Goal: Transaction & Acquisition: Subscribe to service/newsletter

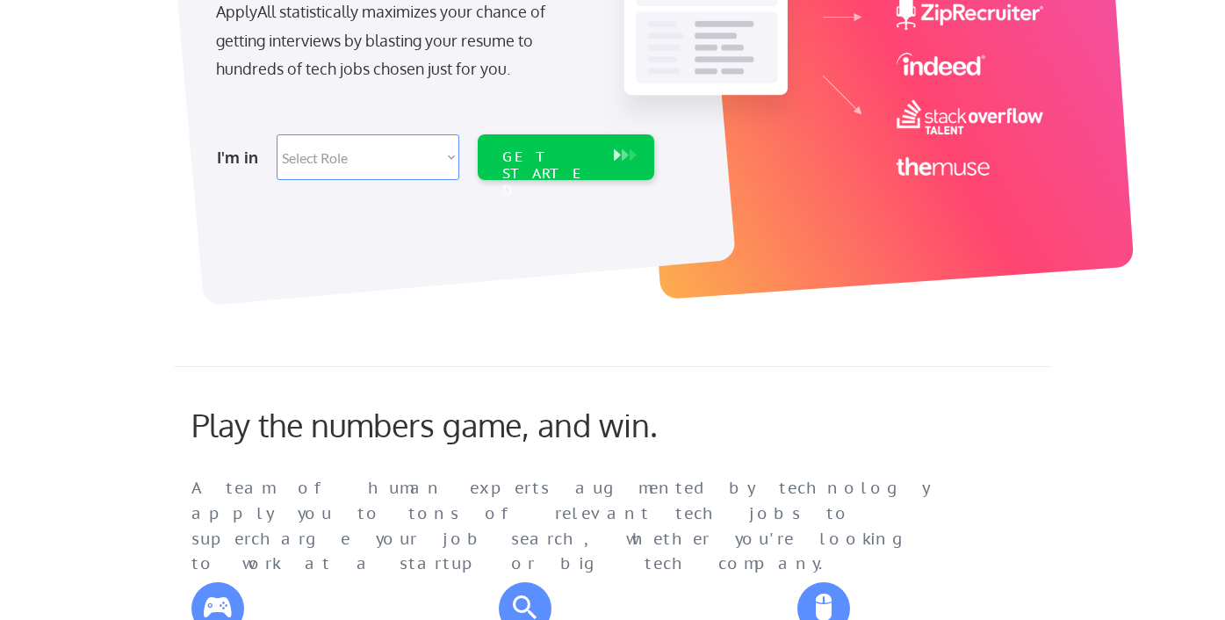
scroll to position [842, 0]
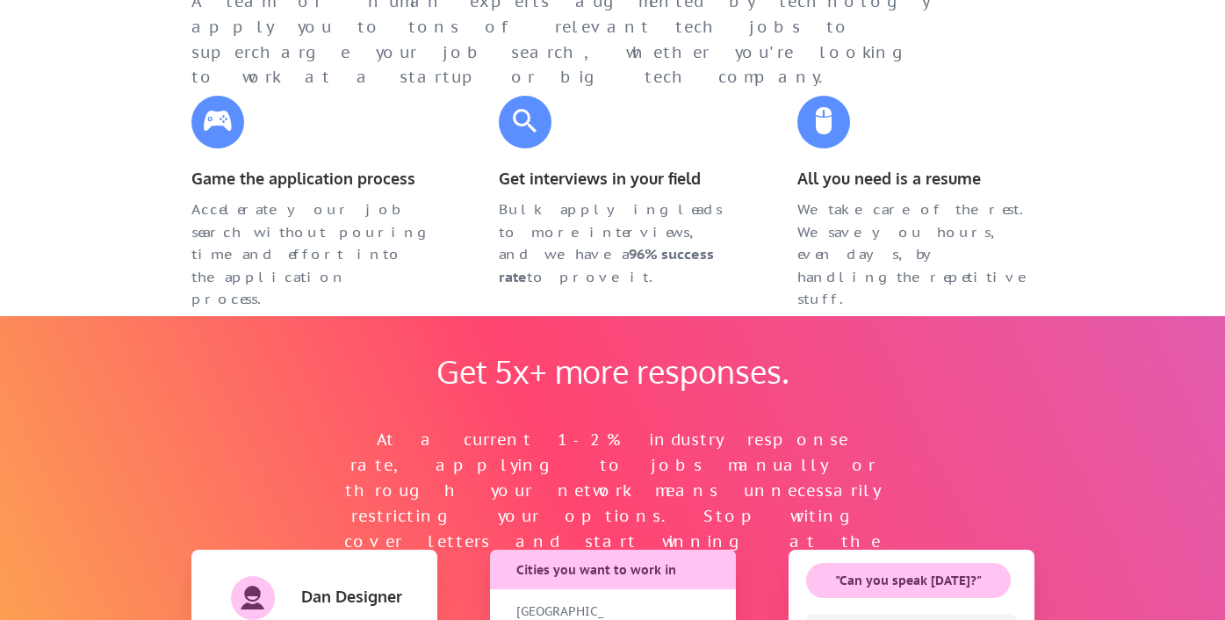
click at [583, 338] on div "Get 5x+ more responses. At a current 1-2% industry response rate, applying to j…" at bounding box center [613, 584] width 878 height 536
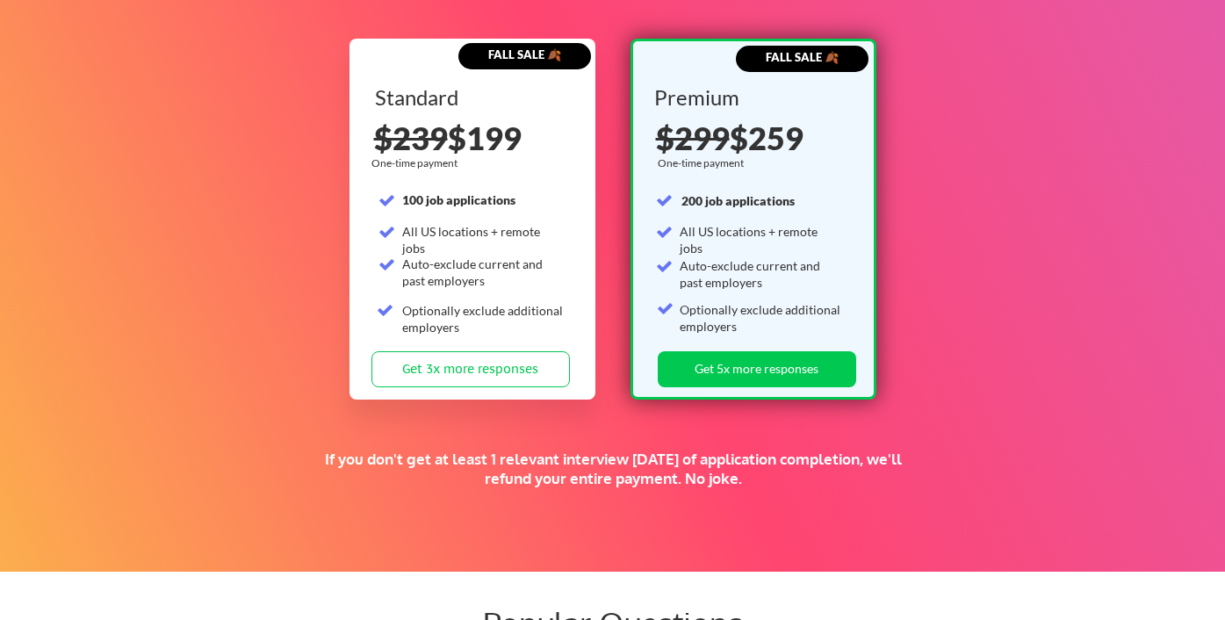
scroll to position [2752, 0]
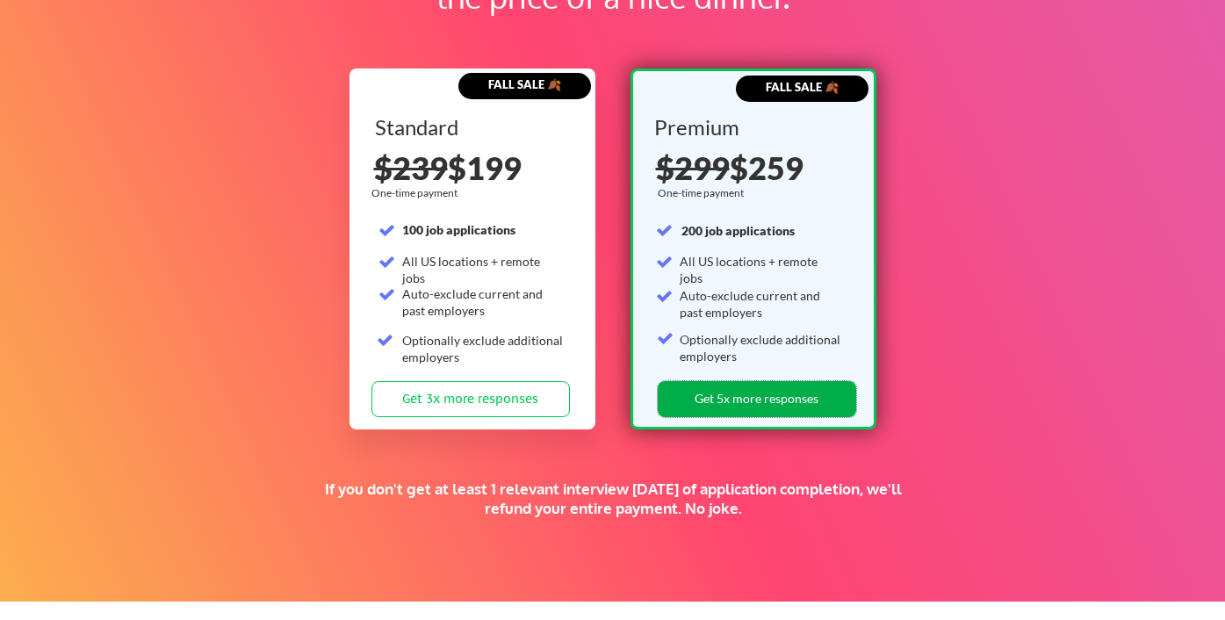
click at [697, 408] on button "Get 5x more responses" at bounding box center [757, 399] width 199 height 36
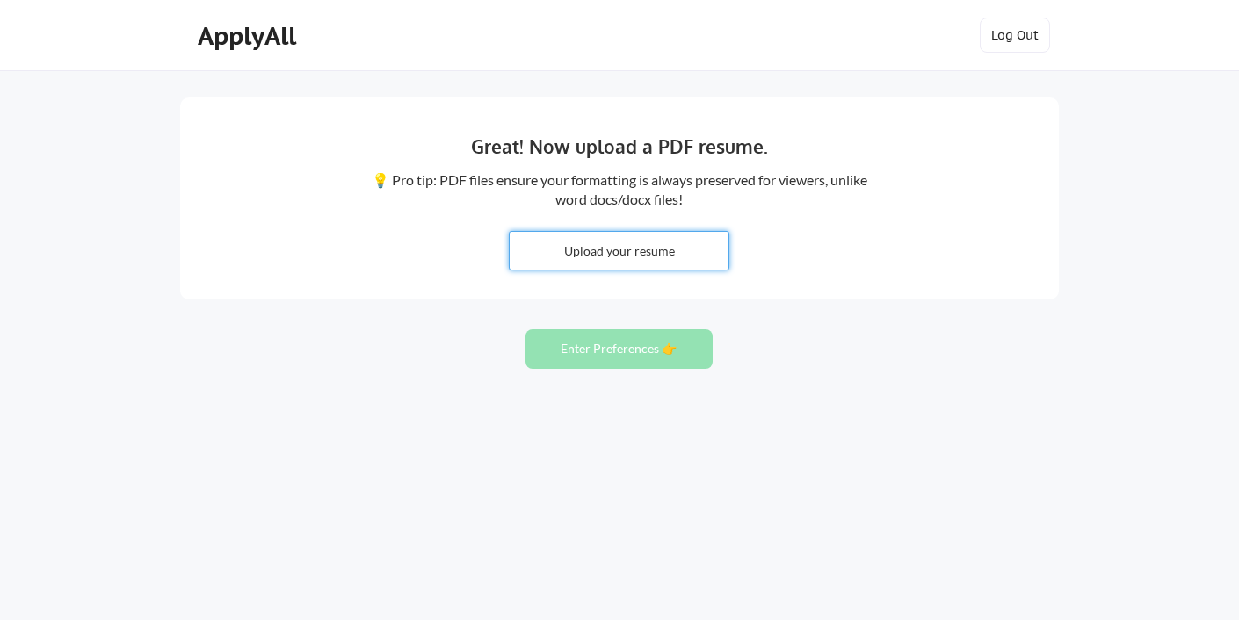
click at [607, 258] on input "file" at bounding box center [619, 251] width 219 height 38
type input "C:\fakepath\ZAINAB_ALI_CV.pdf"
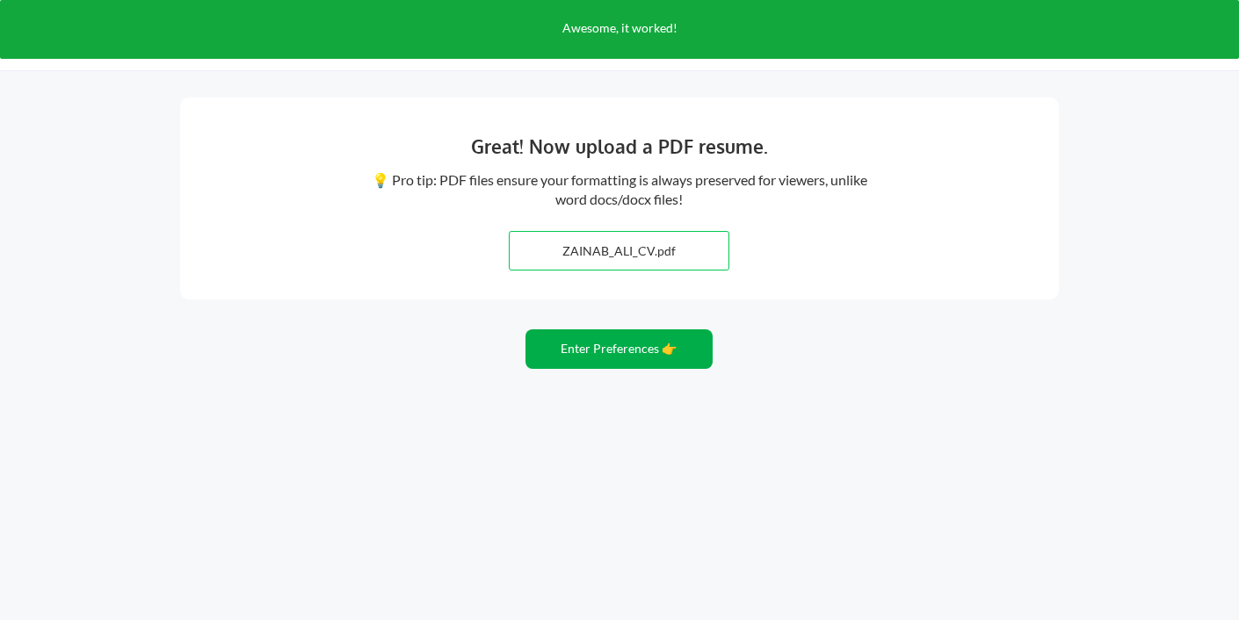
click at [674, 357] on button "Enter Preferences 👉" at bounding box center [618, 349] width 187 height 40
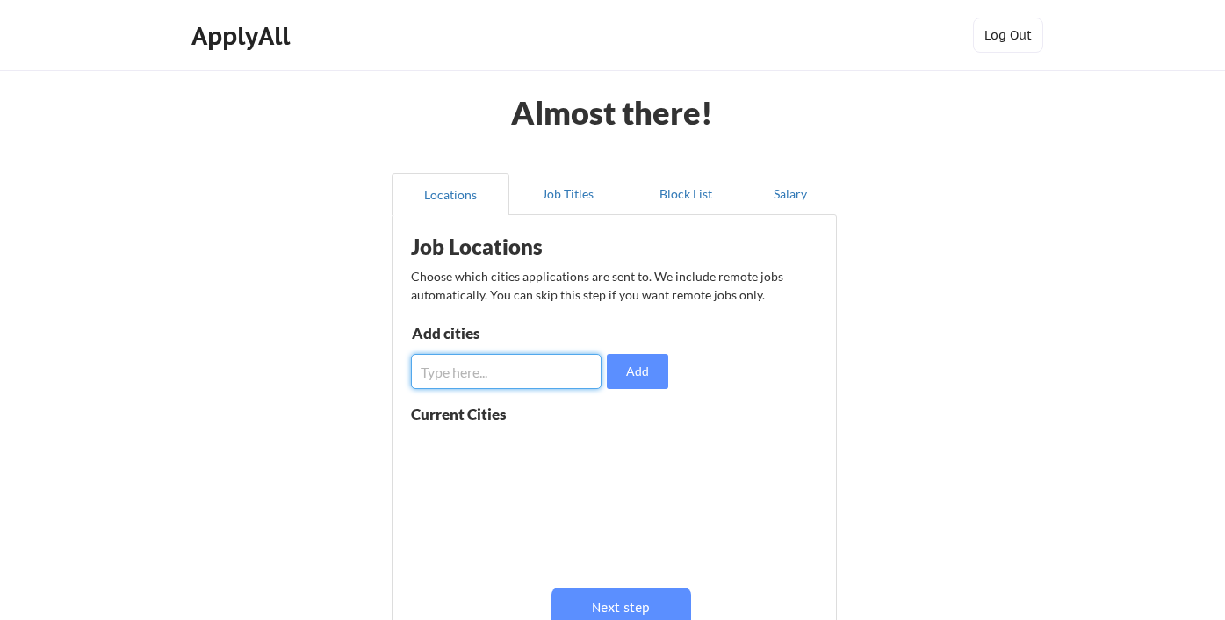
click at [561, 382] on input "input" at bounding box center [506, 371] width 191 height 35
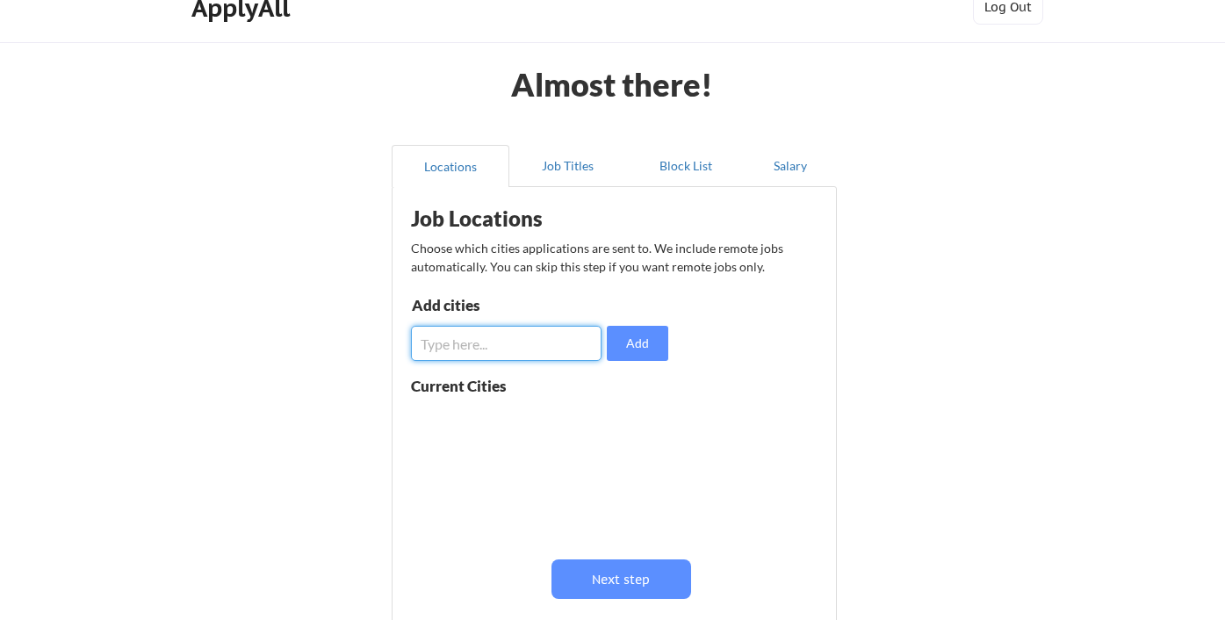
scroll to position [61, 0]
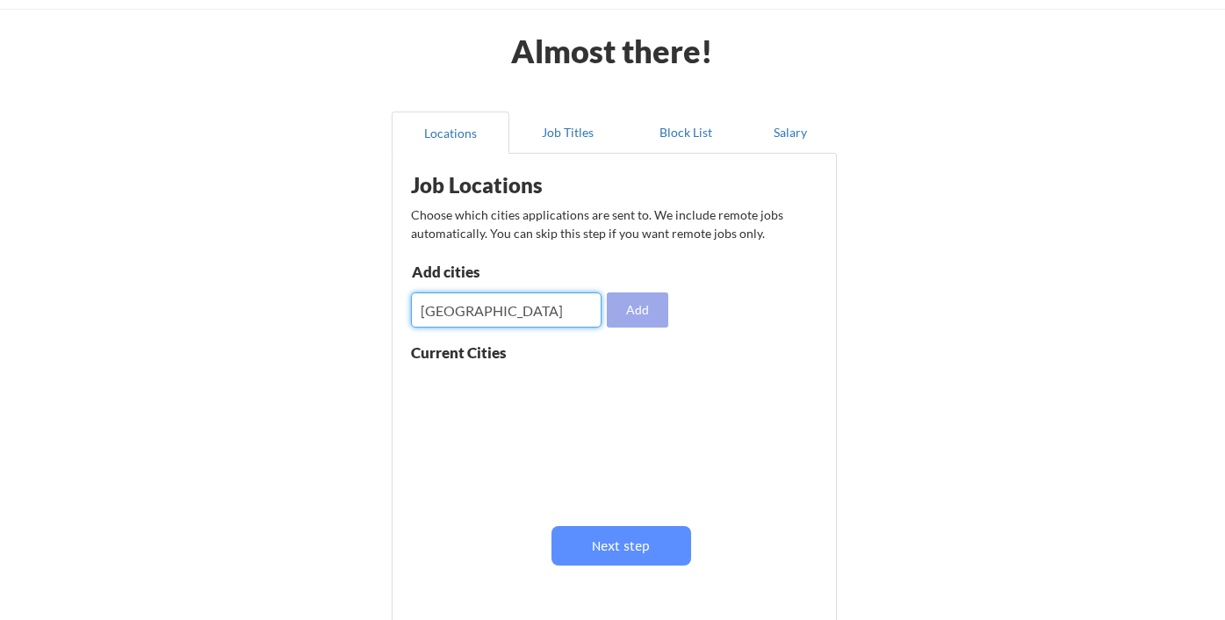
type input "Dubai"
click at [632, 320] on button "Add" at bounding box center [637, 310] width 61 height 35
click at [517, 317] on input "input" at bounding box center [506, 310] width 191 height 35
type input "Abu Dhabi"
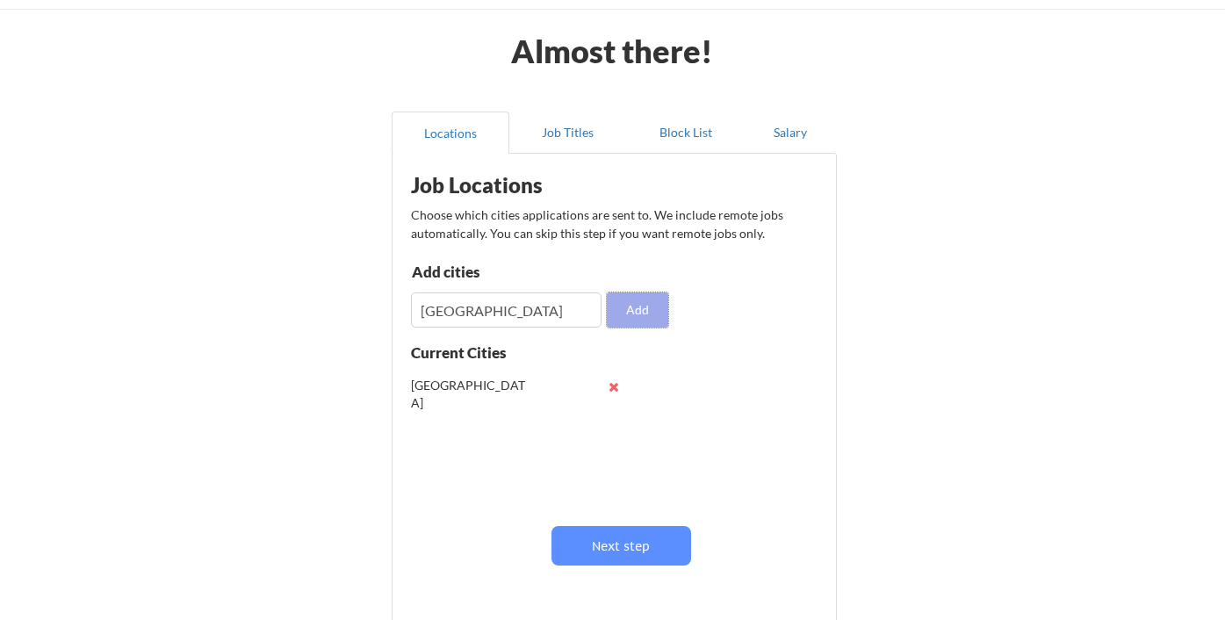
click at [642, 309] on button "Add" at bounding box center [637, 310] width 61 height 35
click at [532, 313] on input "input" at bounding box center [506, 310] width 191 height 35
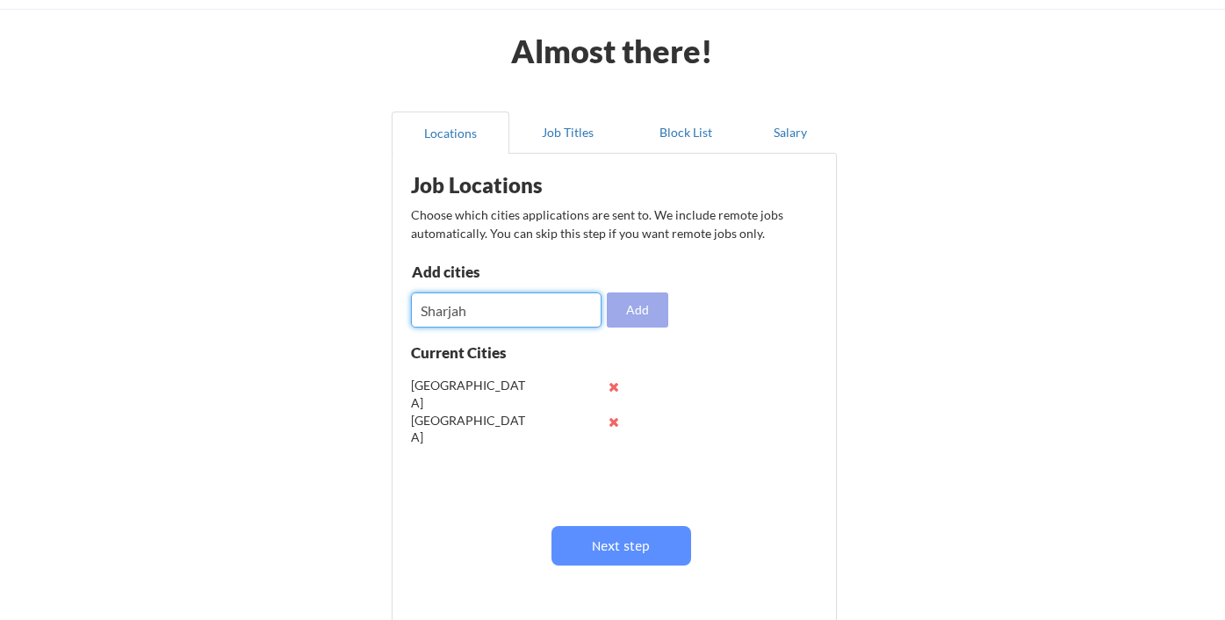
type input "Sharjah"
click at [625, 322] on button "Add" at bounding box center [637, 310] width 61 height 35
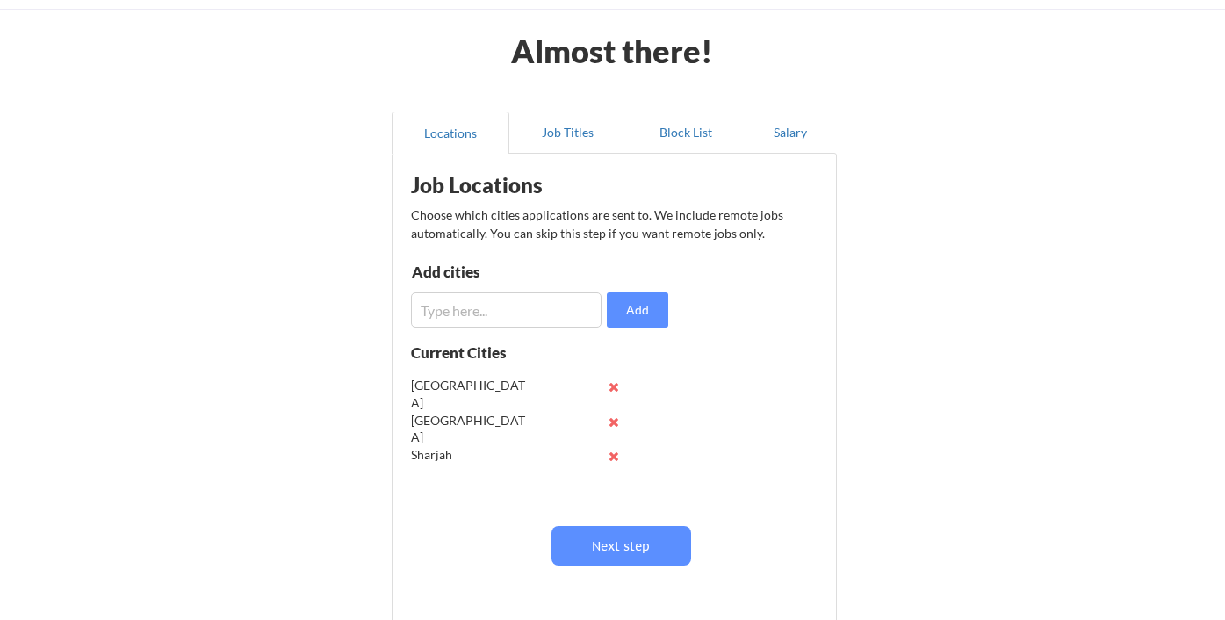
click at [534, 306] on input "input" at bounding box center [506, 310] width 191 height 35
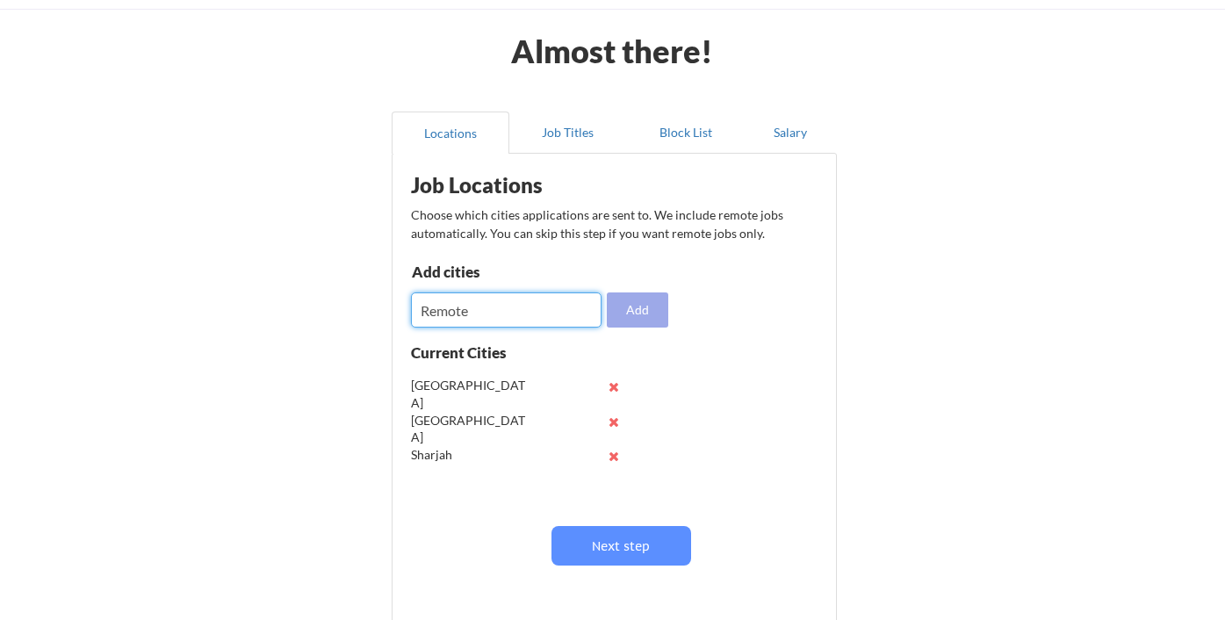
type input "Remote"
click at [626, 307] on button "Add" at bounding box center [637, 310] width 61 height 35
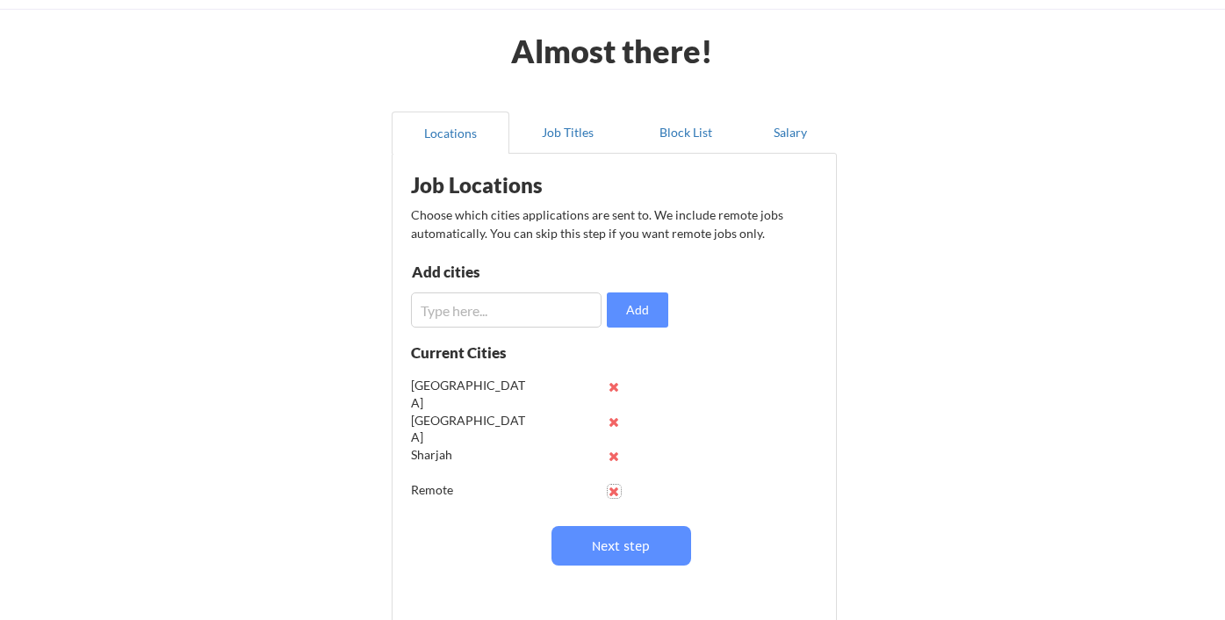
click at [617, 491] on button at bounding box center [614, 491] width 13 height 13
click at [503, 321] on input "input" at bounding box center [506, 310] width 191 height 35
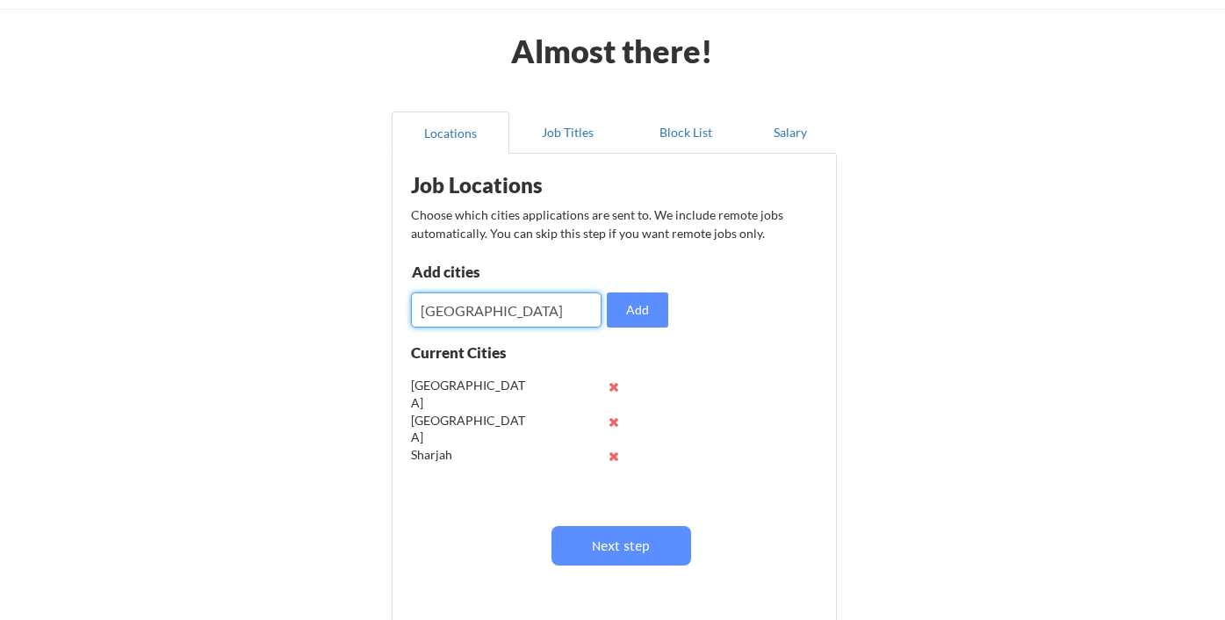
type input "Riyadh"
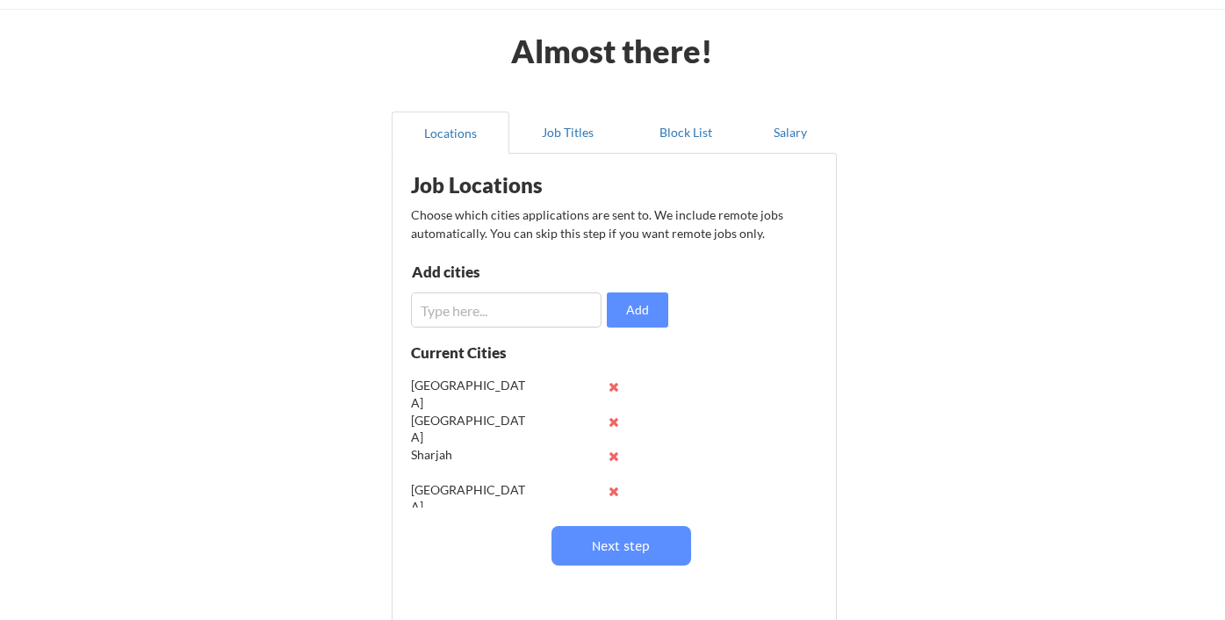
click at [496, 304] on input "input" at bounding box center [506, 310] width 191 height 35
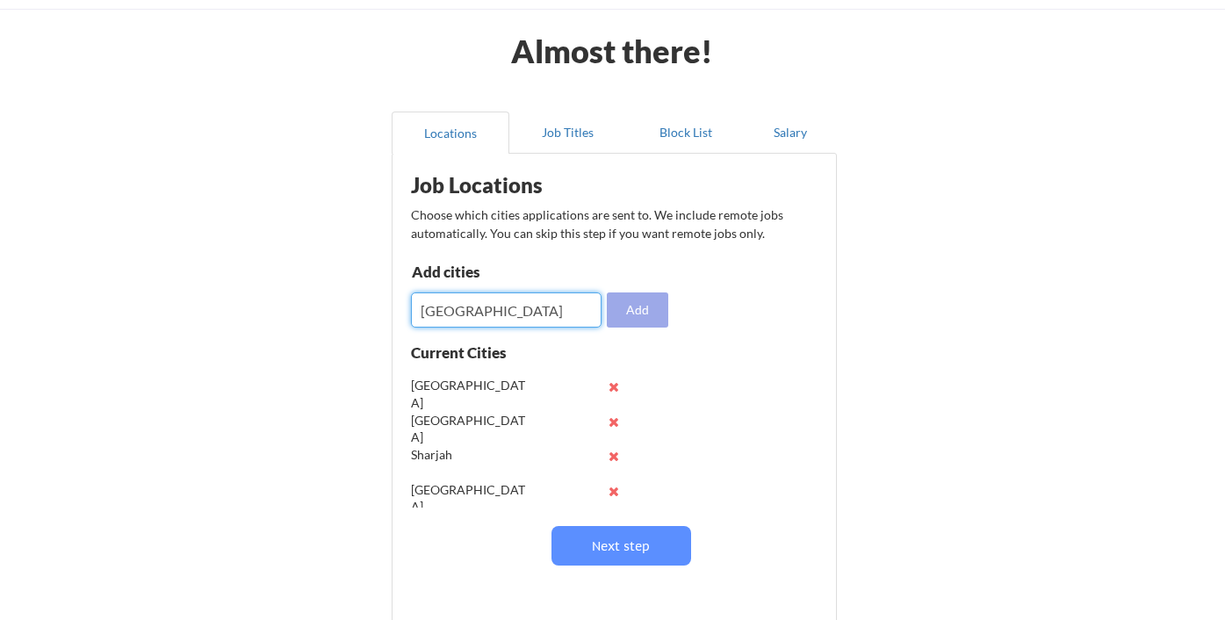
type input "Doha"
click at [664, 321] on button "Add" at bounding box center [637, 310] width 61 height 35
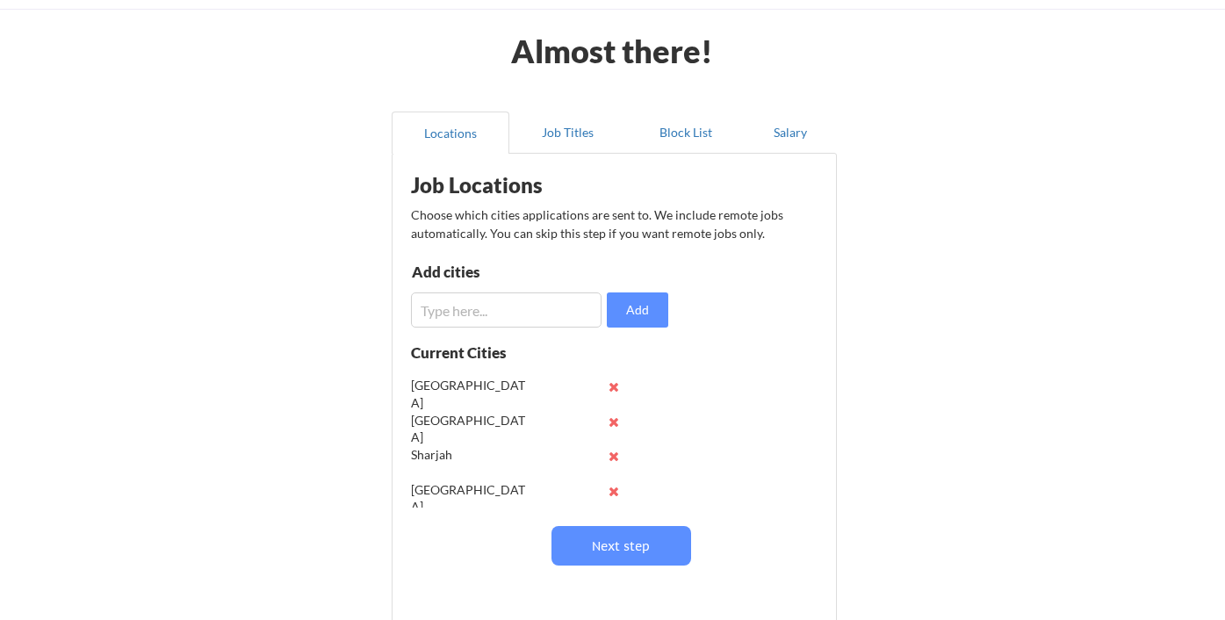
click at [515, 305] on input "input" at bounding box center [506, 310] width 191 height 35
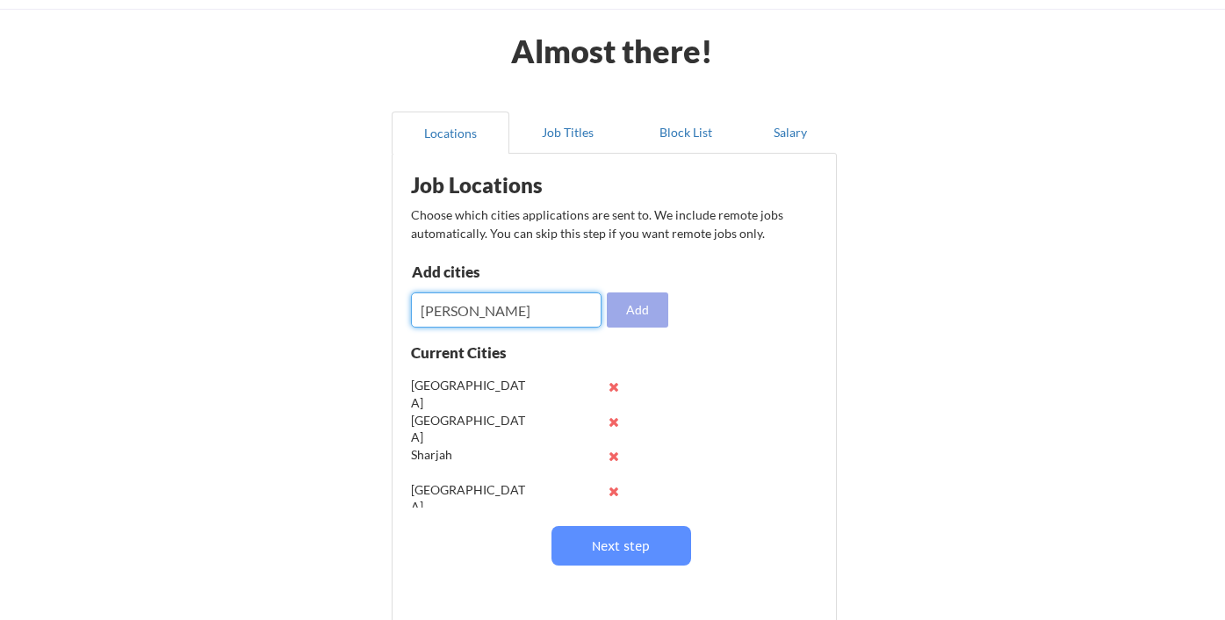
type input "Rayyan"
click at [640, 317] on button "Add" at bounding box center [637, 310] width 61 height 35
click at [560, 311] on input "input" at bounding box center [506, 310] width 191 height 35
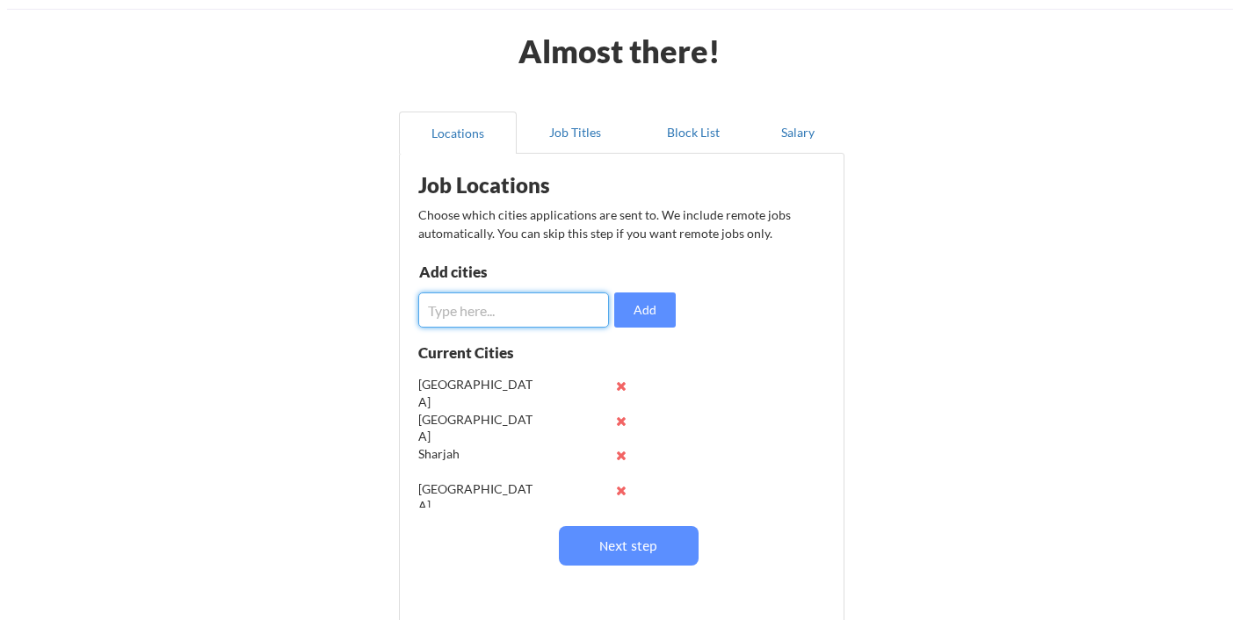
scroll to position [0, 0]
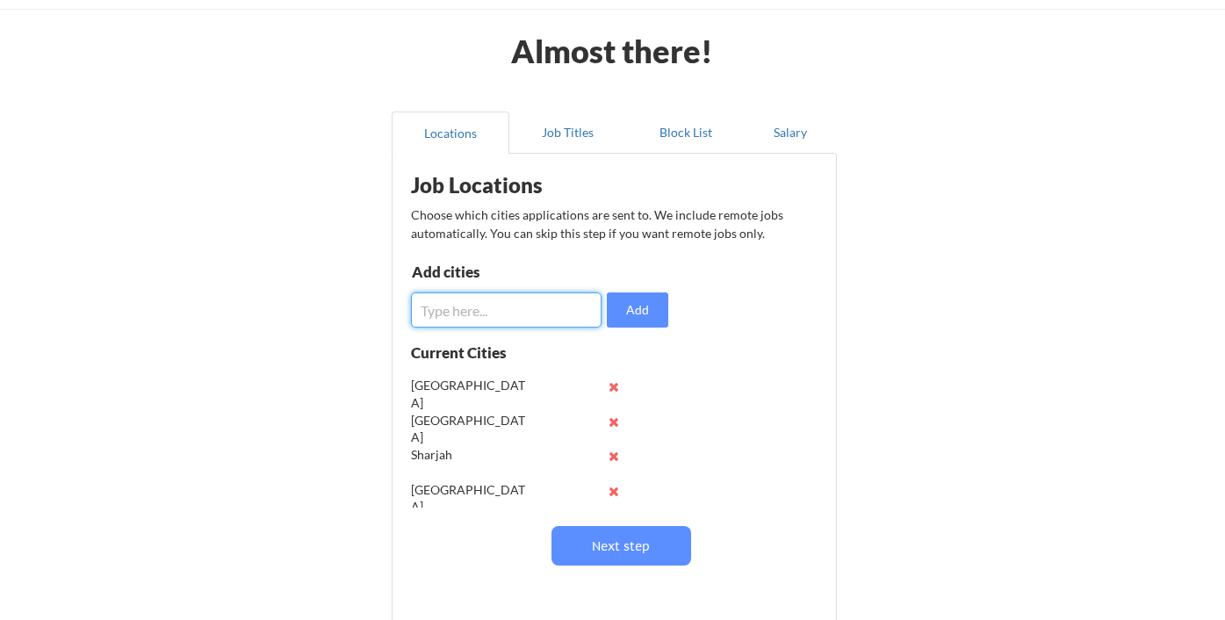
click at [469, 319] on input "input" at bounding box center [506, 310] width 191 height 35
type input "Jeddah"
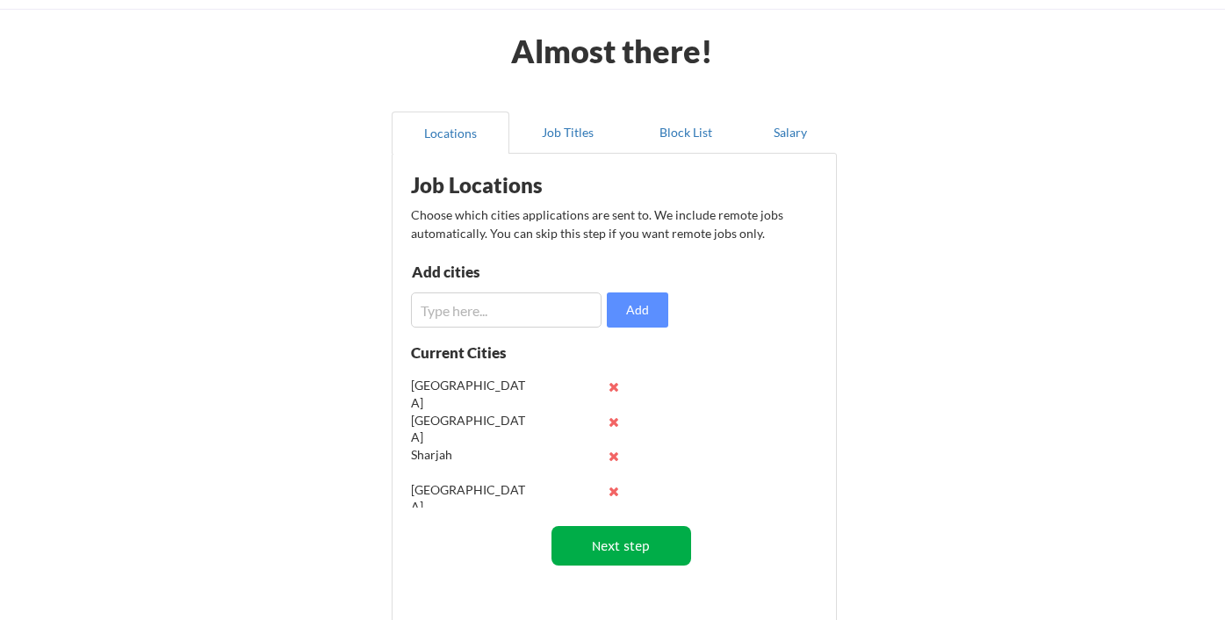
click at [628, 544] on button "Next step" at bounding box center [622, 546] width 140 height 40
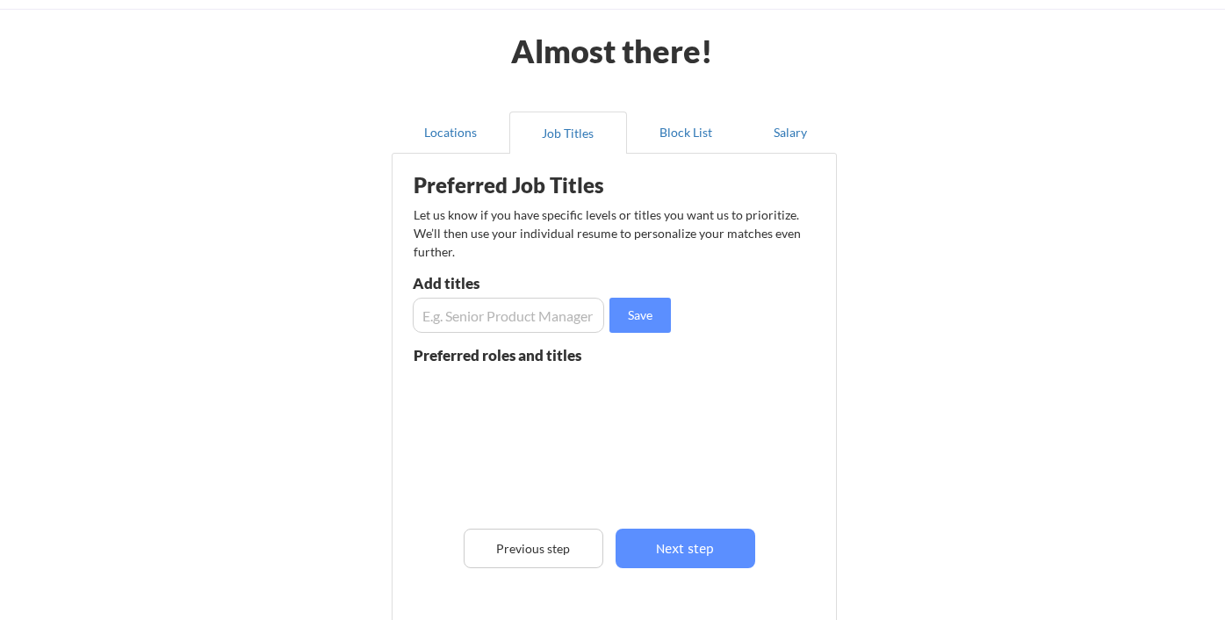
click at [532, 314] on input "input" at bounding box center [509, 315] width 192 height 35
type input "Project Manager"
click at [635, 322] on button "Save" at bounding box center [640, 315] width 61 height 35
click at [524, 315] on input "input" at bounding box center [509, 315] width 192 height 35
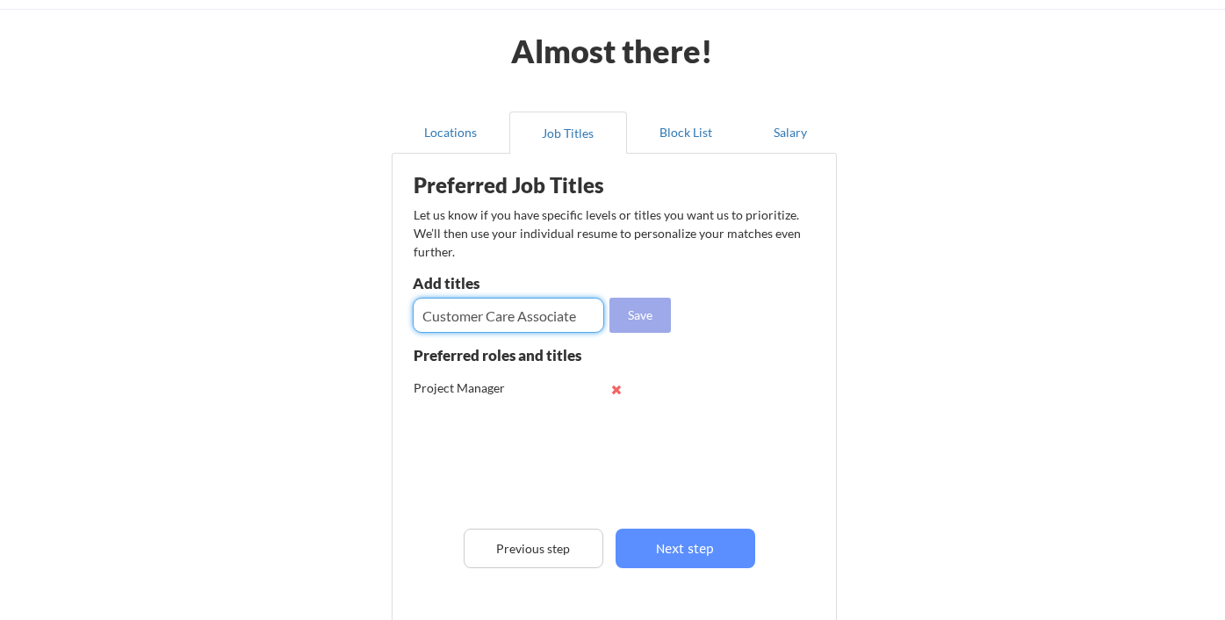
type input "Customer Care Associate"
click at [653, 320] on button "Save" at bounding box center [640, 315] width 61 height 35
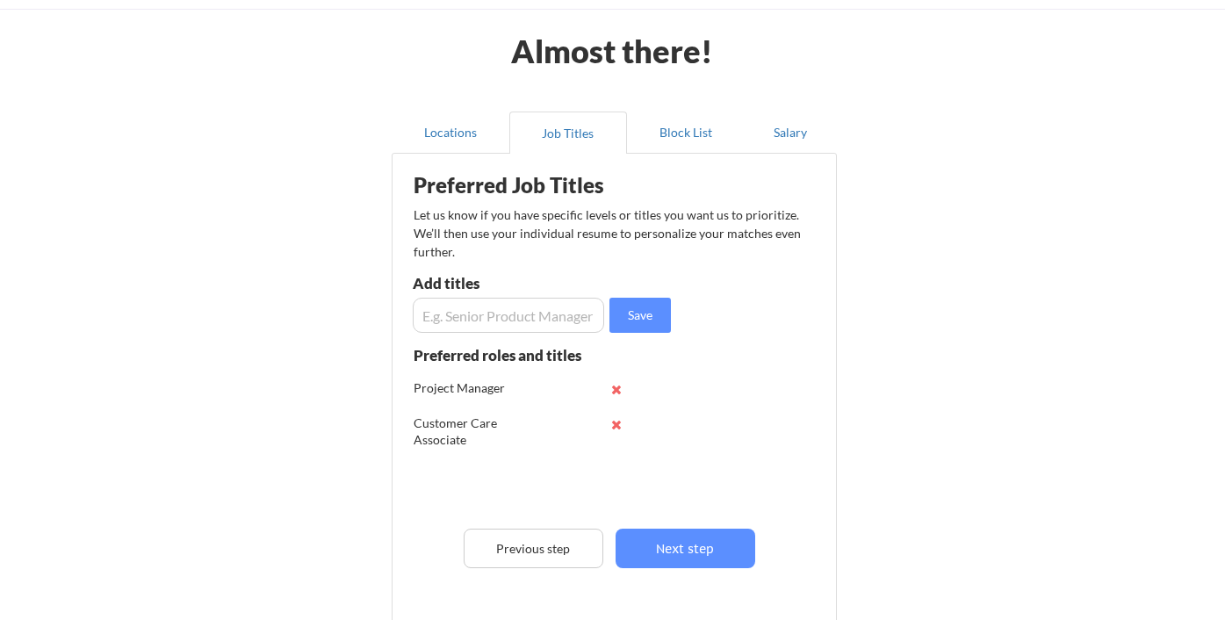
click at [546, 317] on input "input" at bounding box center [509, 315] width 192 height 35
type input "HR Administrator"
click at [638, 307] on button "Save" at bounding box center [640, 315] width 61 height 35
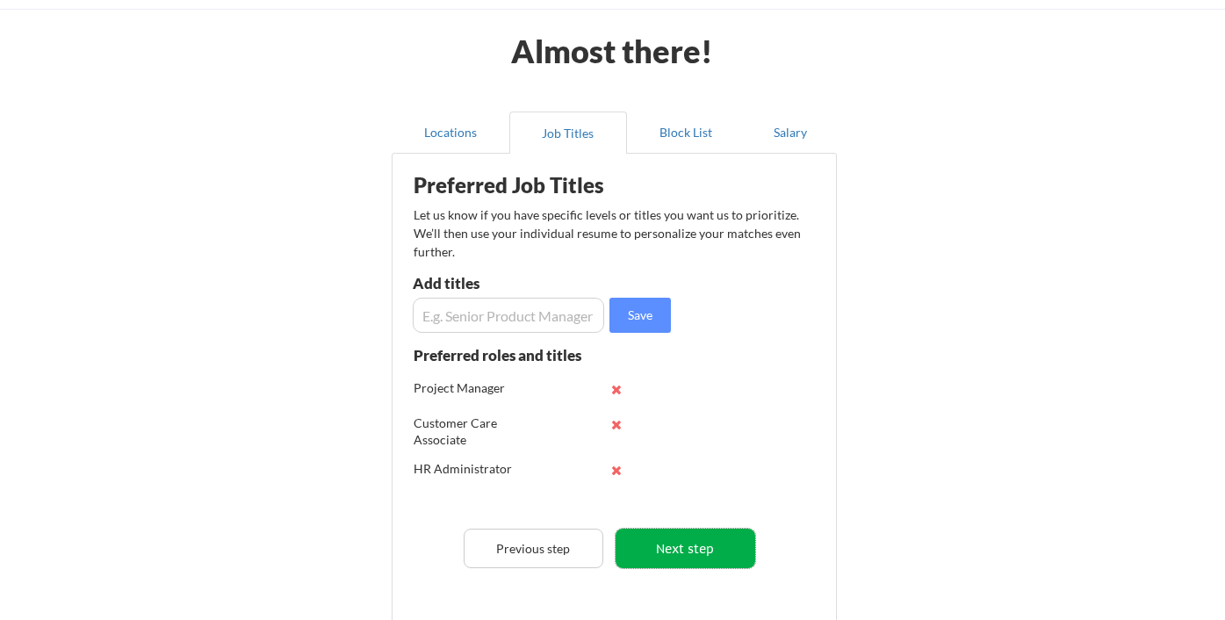
click at [660, 555] on button "Next step" at bounding box center [686, 549] width 140 height 40
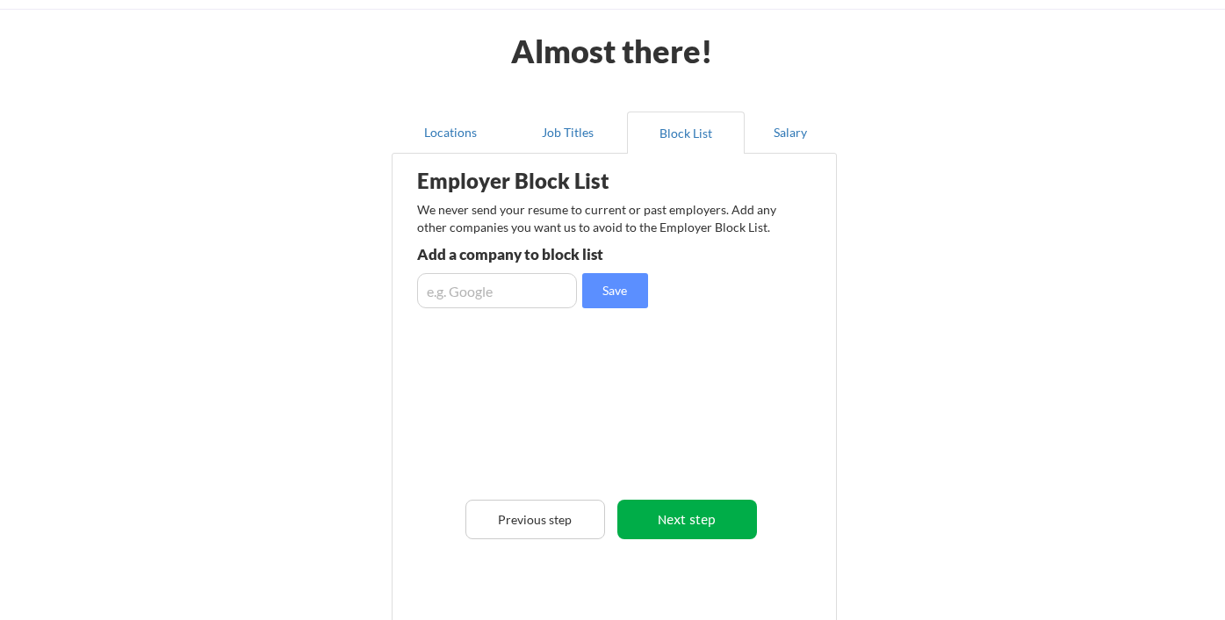
click at [653, 523] on button "Next step" at bounding box center [688, 520] width 140 height 40
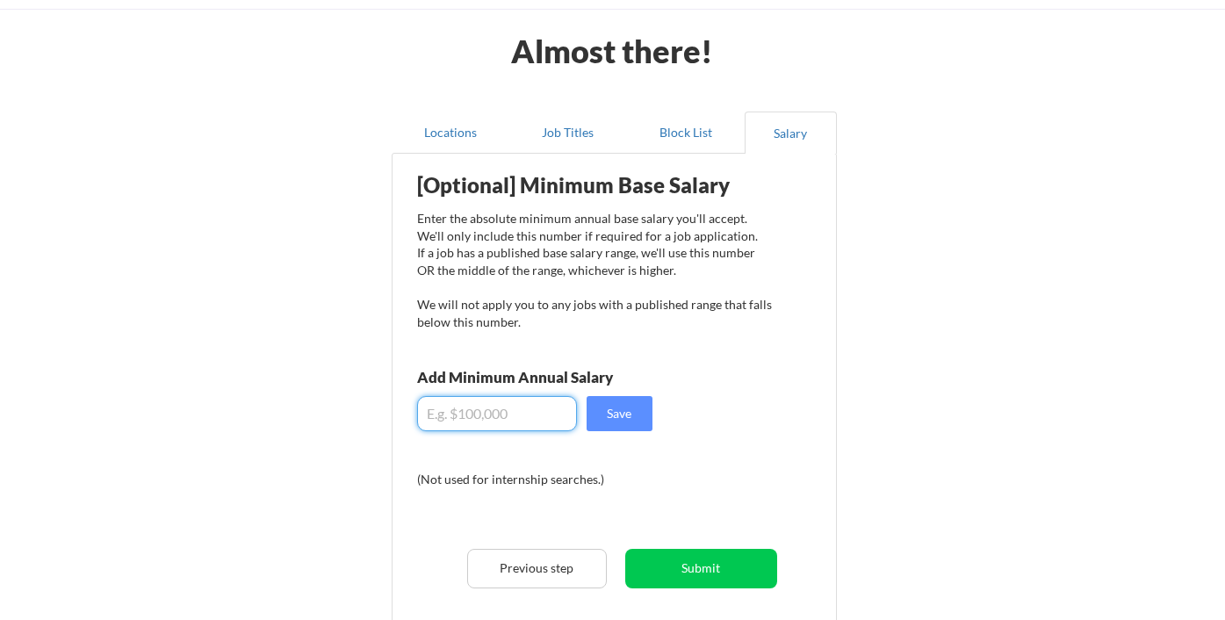
click at [478, 416] on input "input" at bounding box center [497, 413] width 160 height 35
type input "$40,000"
click at [626, 415] on button "Save" at bounding box center [620, 413] width 66 height 35
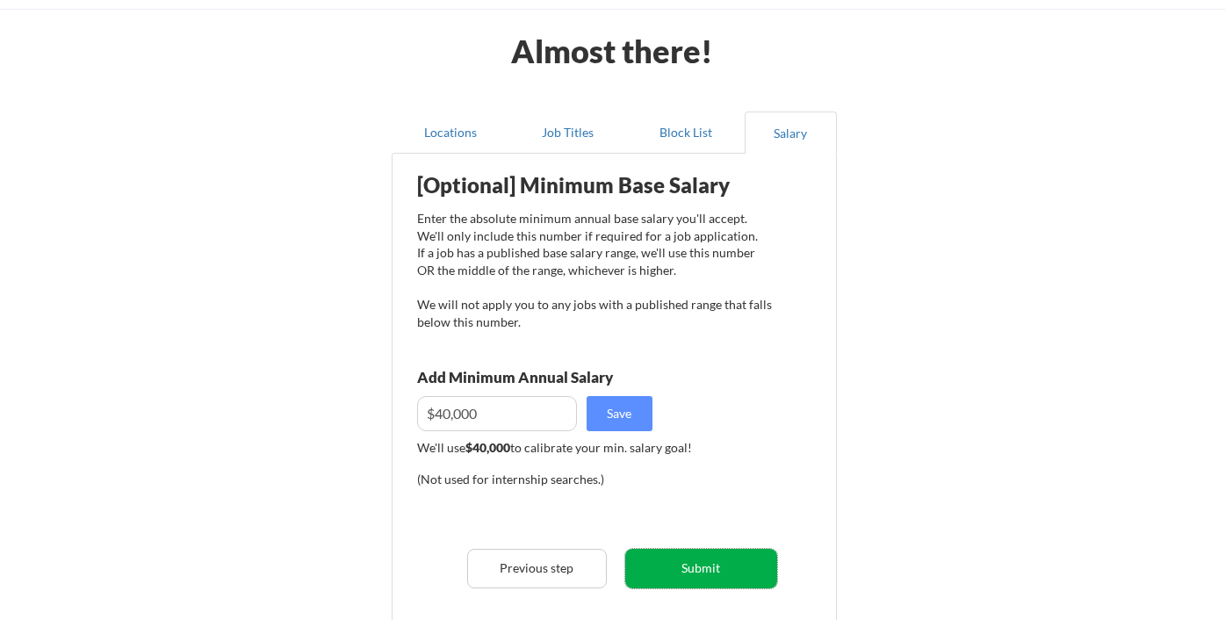
click at [671, 568] on button "Submit" at bounding box center [701, 569] width 152 height 40
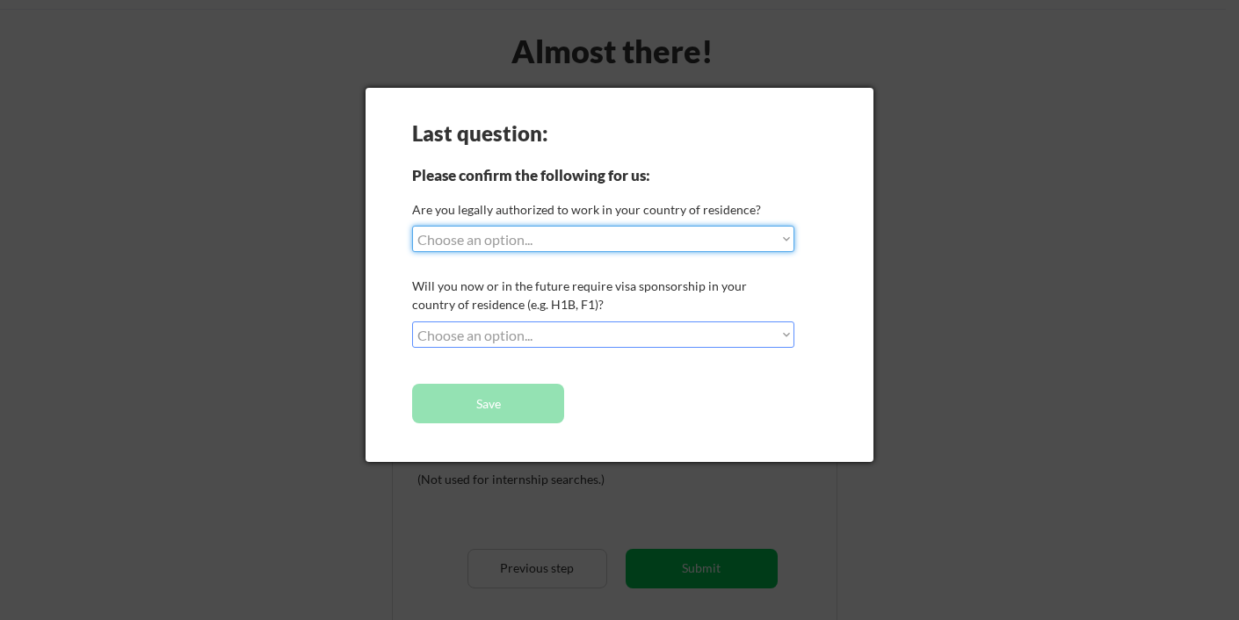
click at [764, 238] on select "Choose an option... Yes, I am a US Citizen Yes, I am a Canadian Citizen Yes, I …" at bounding box center [603, 239] width 382 height 26
select select ""yes__i_am_here_on_a_visa__h1b__opt__etc__""
click at [412, 226] on select "Choose an option... Yes, I am a US Citizen Yes, I am a Canadian Citizen Yes, I …" at bounding box center [603, 239] width 382 height 26
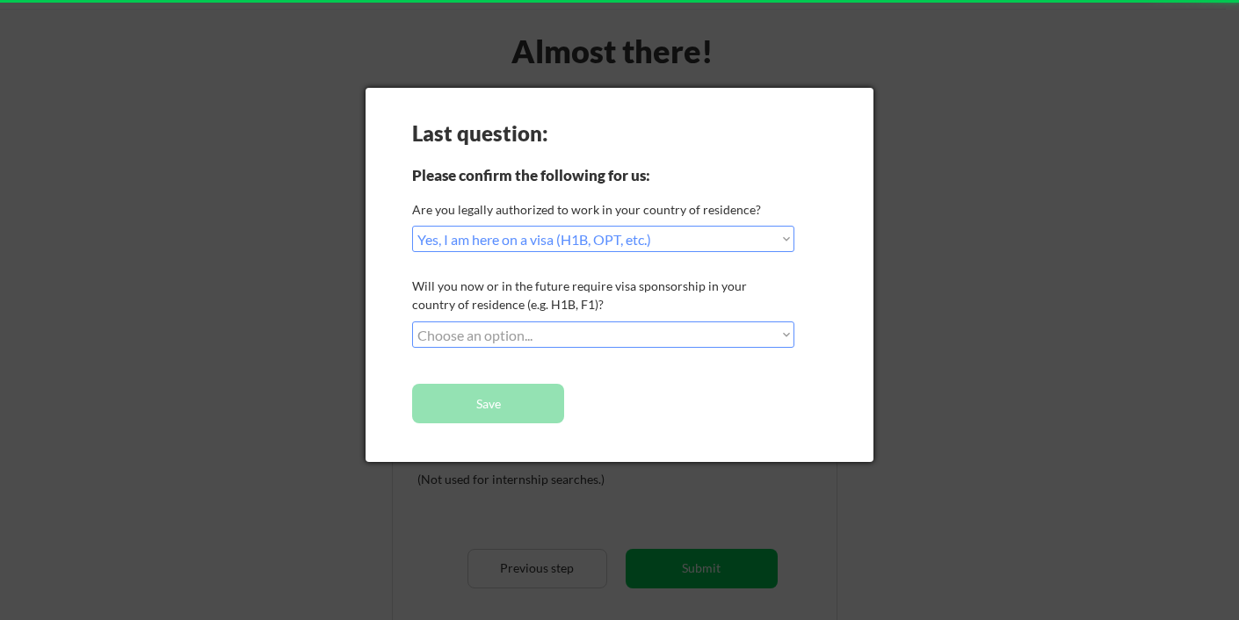
click at [614, 334] on select "Choose an option... No, I will not need sponsorship Yes, I will need sponsorship" at bounding box center [603, 335] width 382 height 26
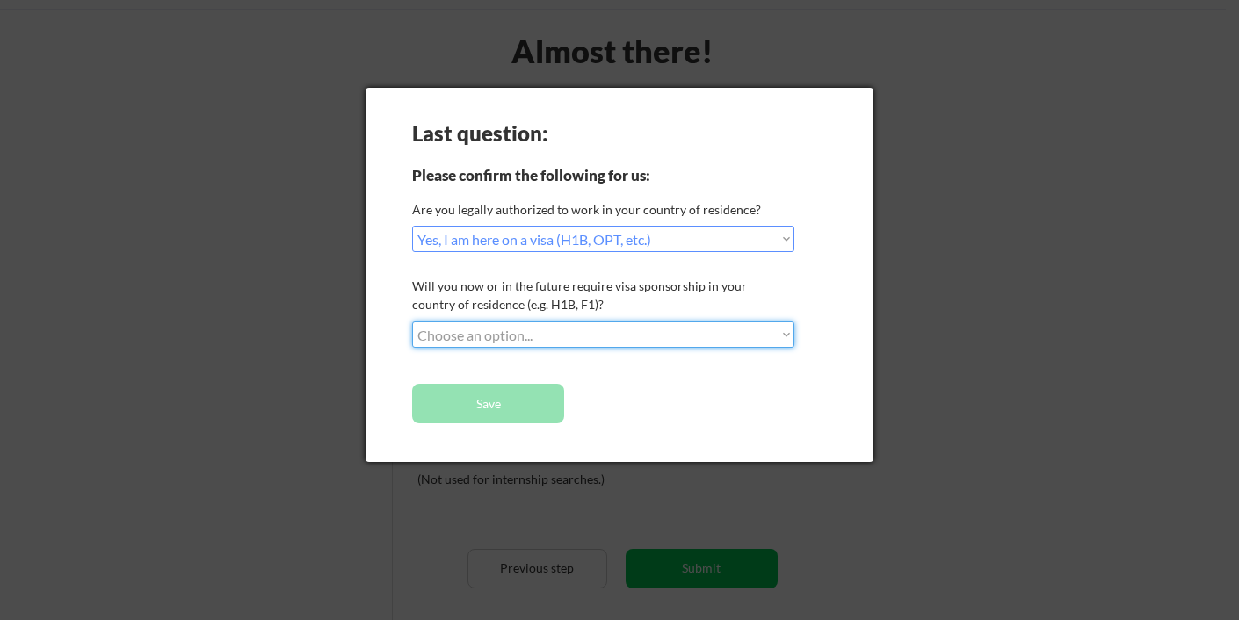
select select ""no__i_will_not_need_sponsorship""
click at [412, 322] on select "Choose an option... No, I will not need sponsorship Yes, I will need sponsorship" at bounding box center [603, 335] width 382 height 26
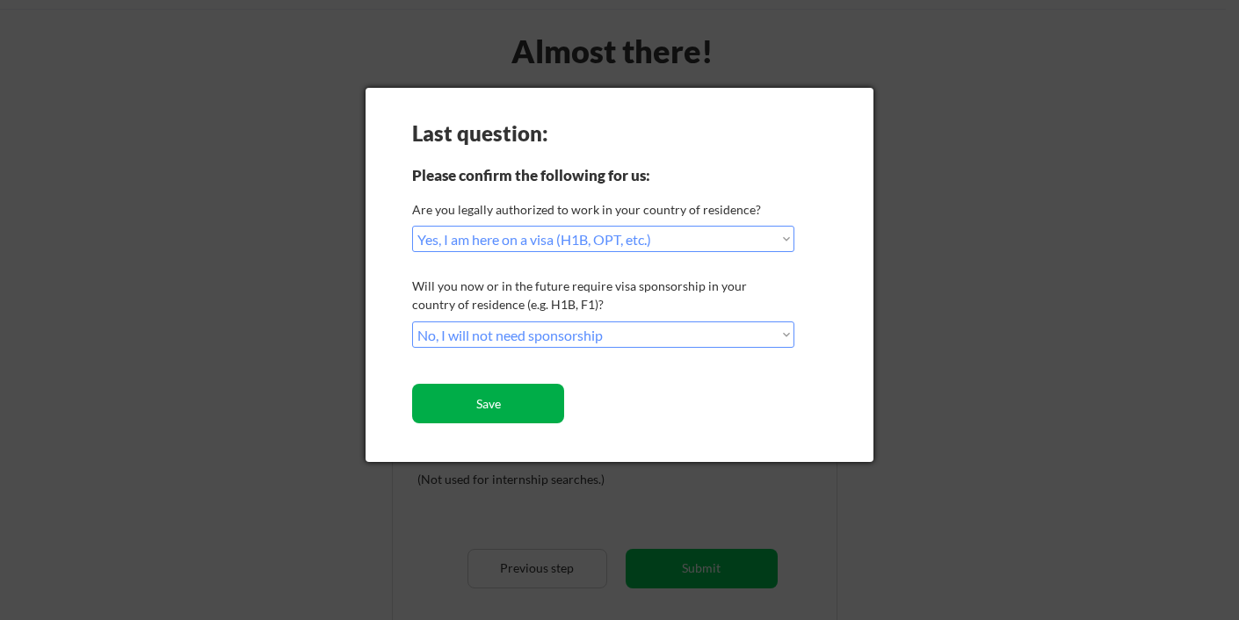
click at [510, 407] on button "Save" at bounding box center [488, 404] width 152 height 40
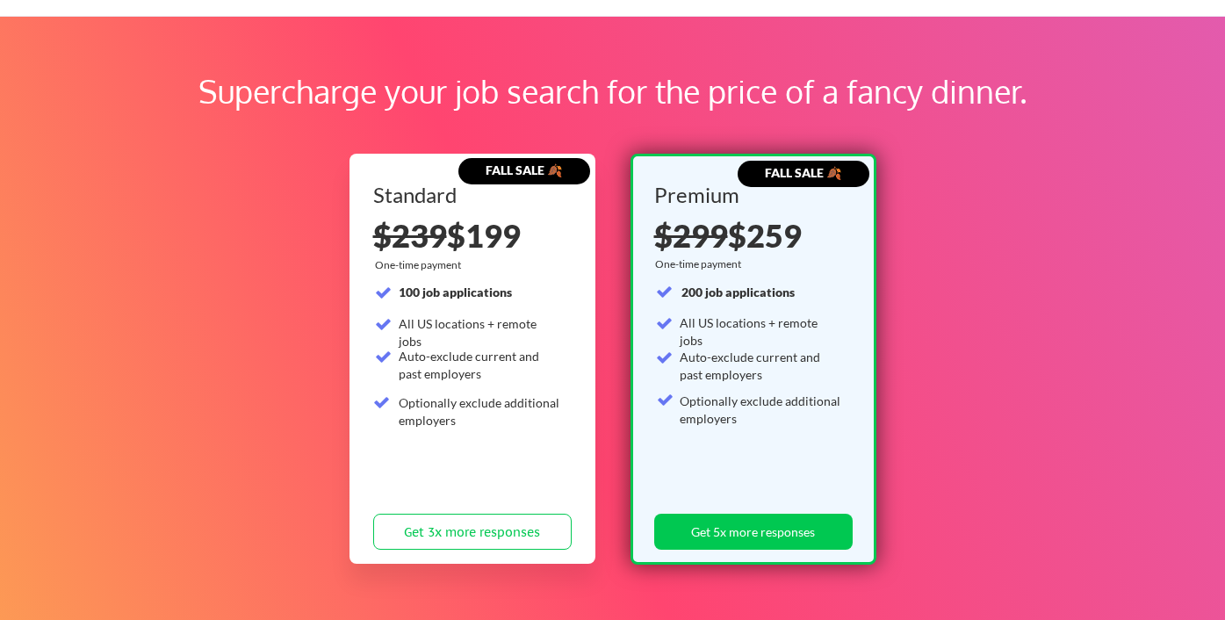
scroll to position [58, 0]
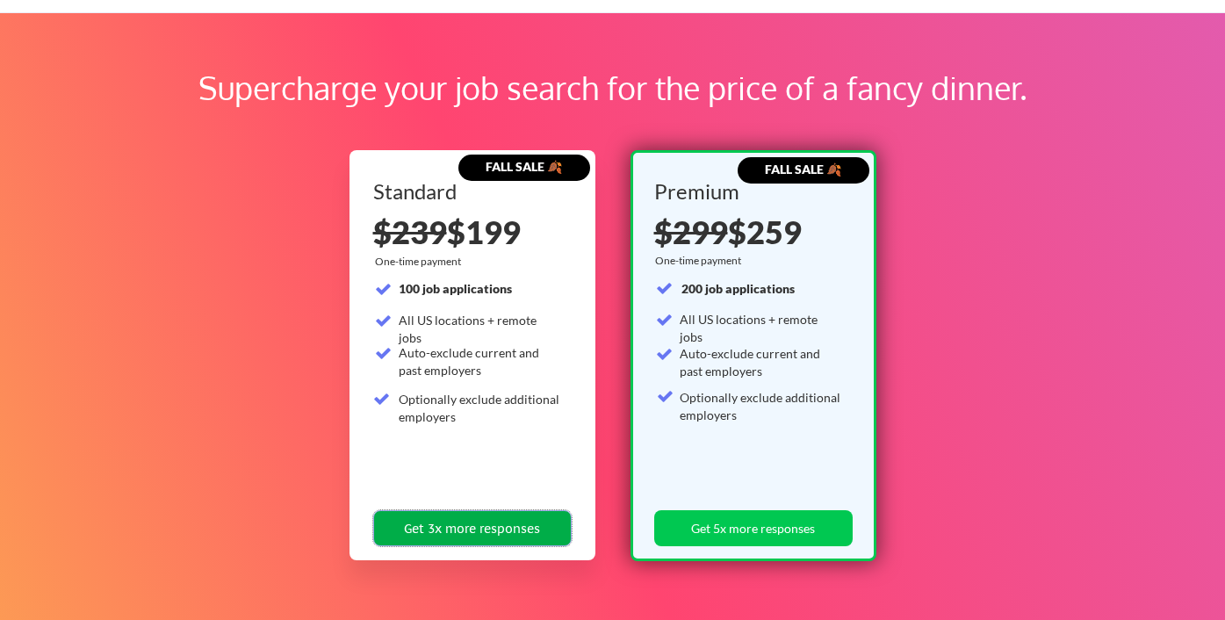
click at [514, 524] on button "Get 3x more responses" at bounding box center [472, 528] width 199 height 36
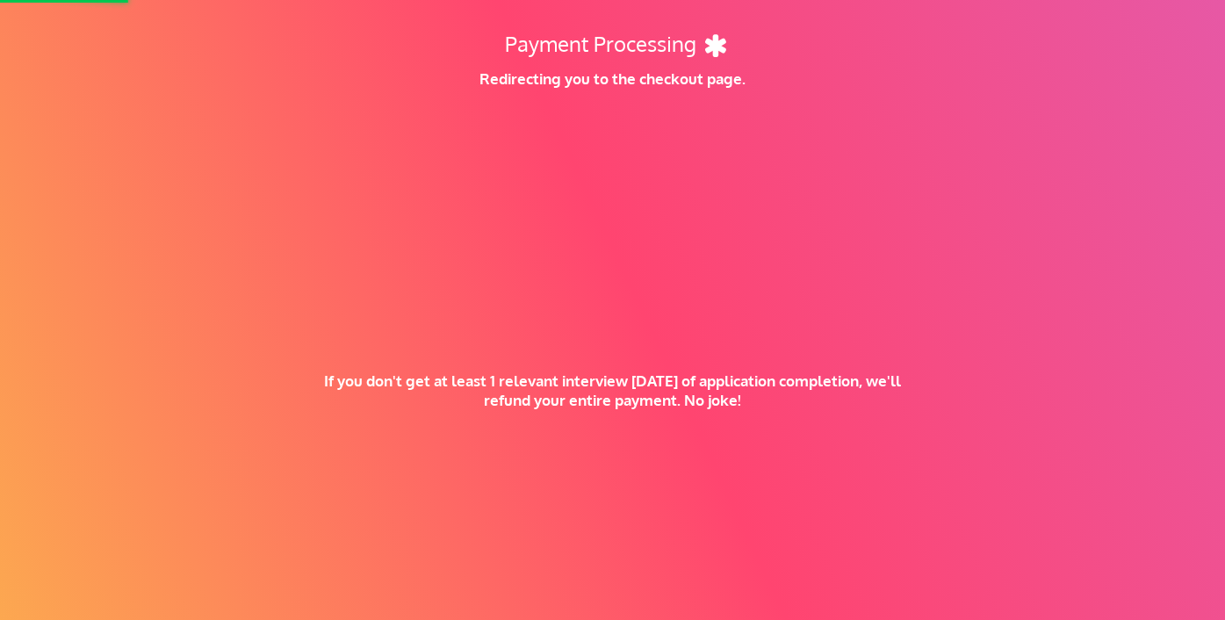
scroll to position [0, 0]
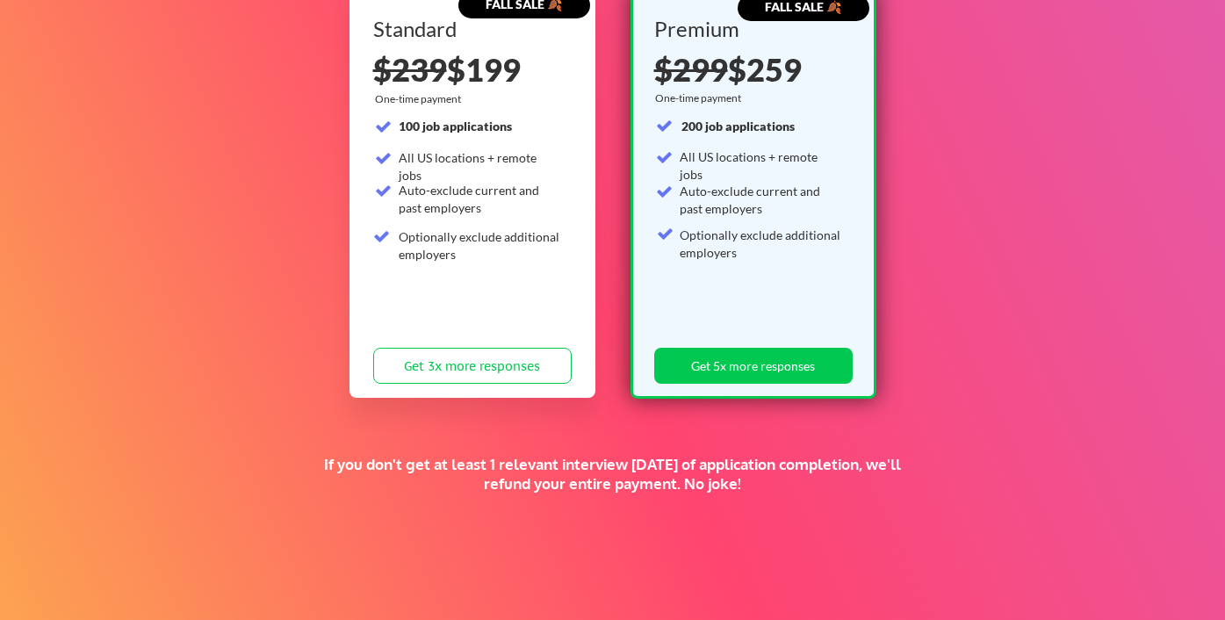
scroll to position [410, 0]
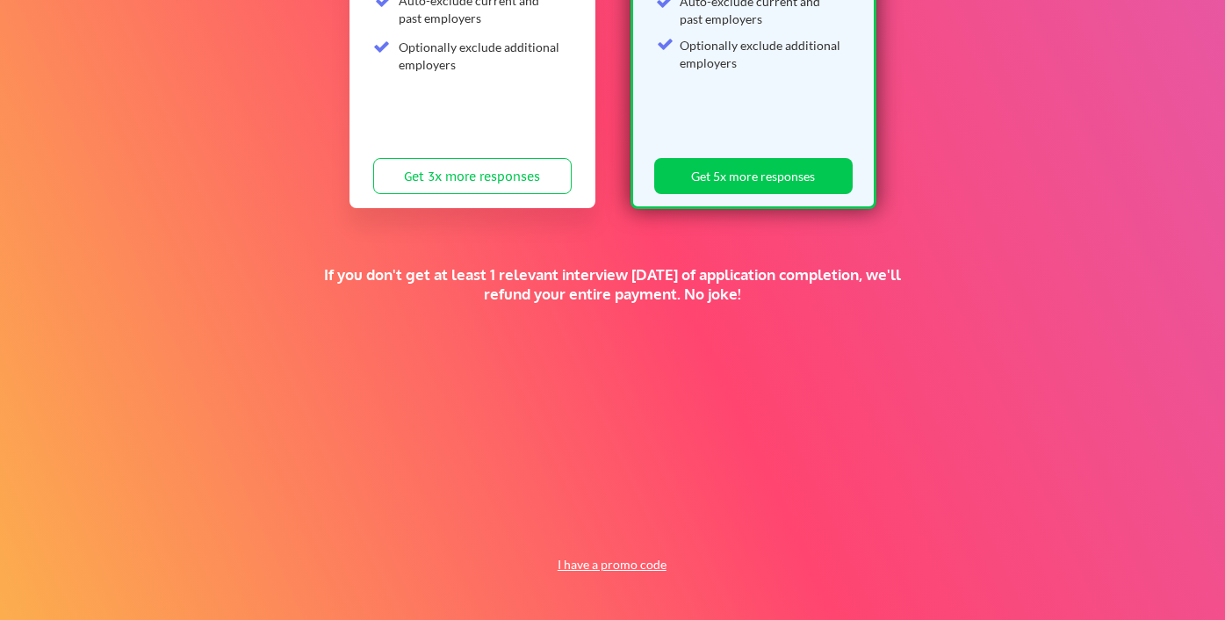
click at [642, 563] on button "I have a promo code" at bounding box center [611, 564] width 129 height 21
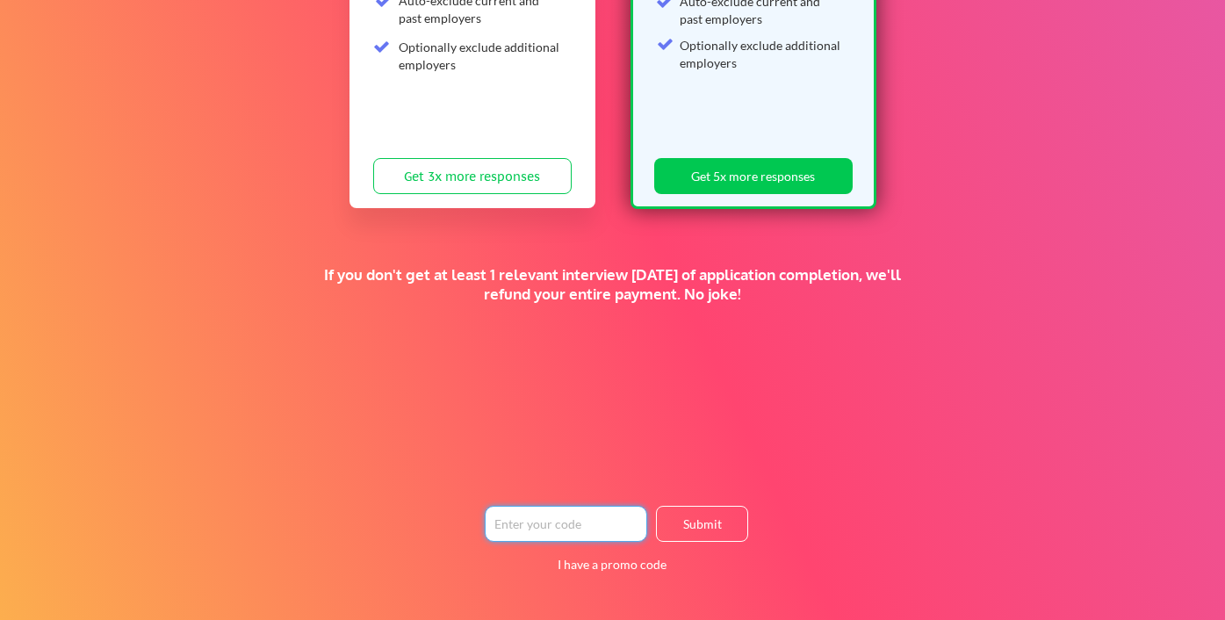
click at [621, 523] on input "input" at bounding box center [566, 524] width 163 height 36
type input "TIMEISMONEY"
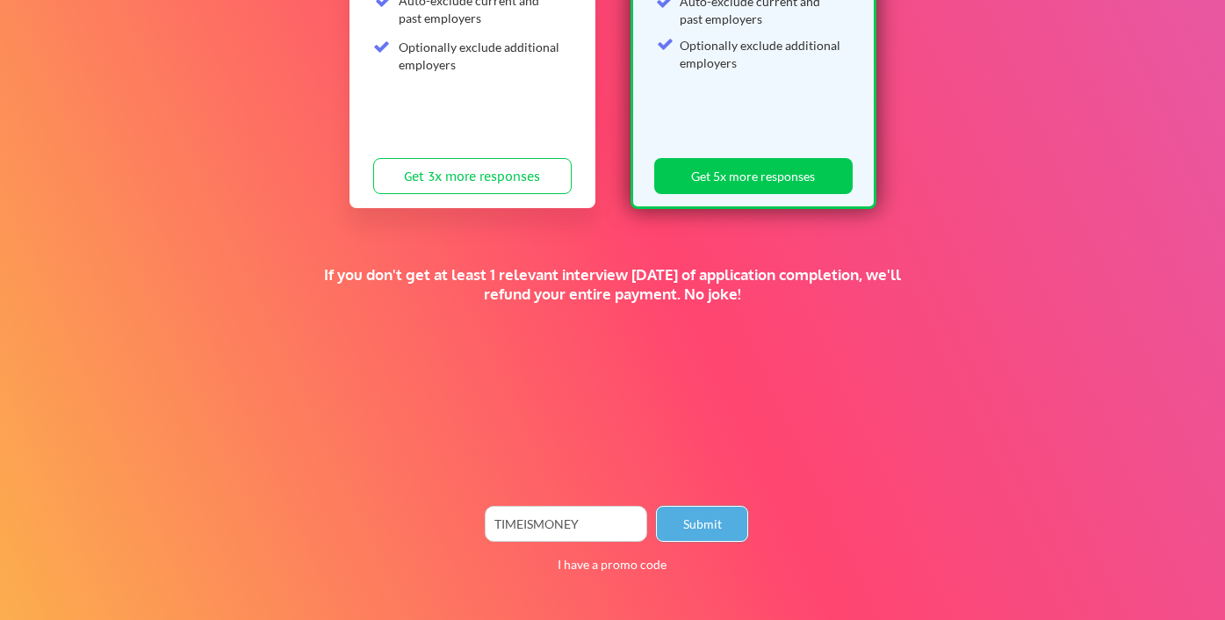
click at [720, 529] on button "Submit" at bounding box center [702, 524] width 92 height 36
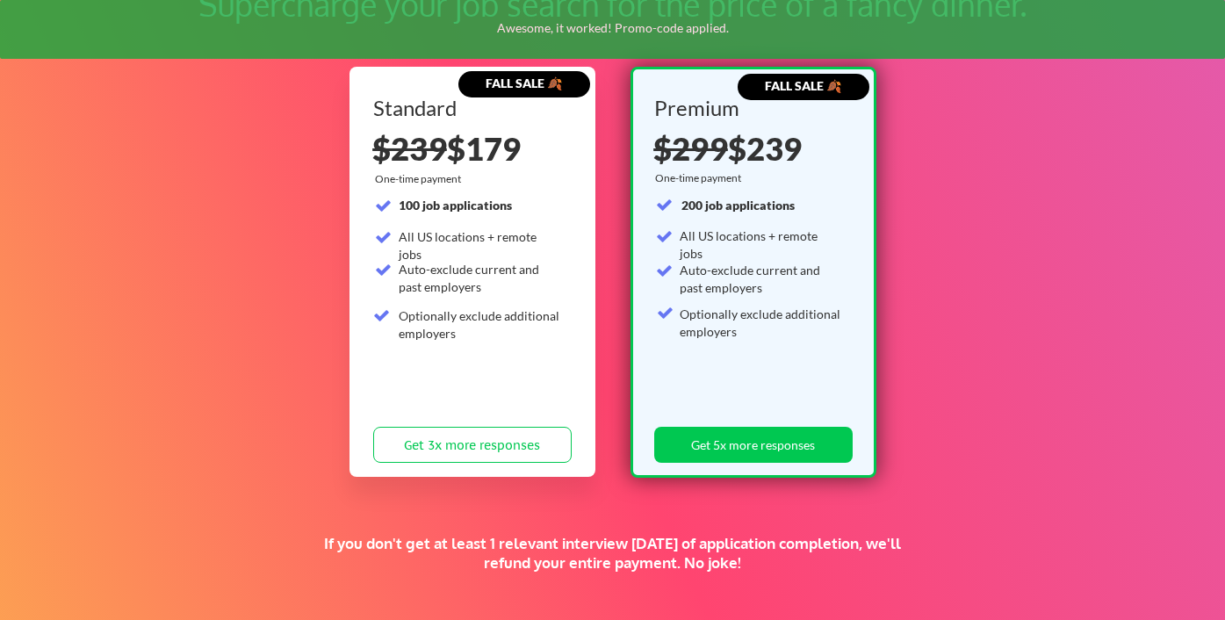
scroll to position [122, 0]
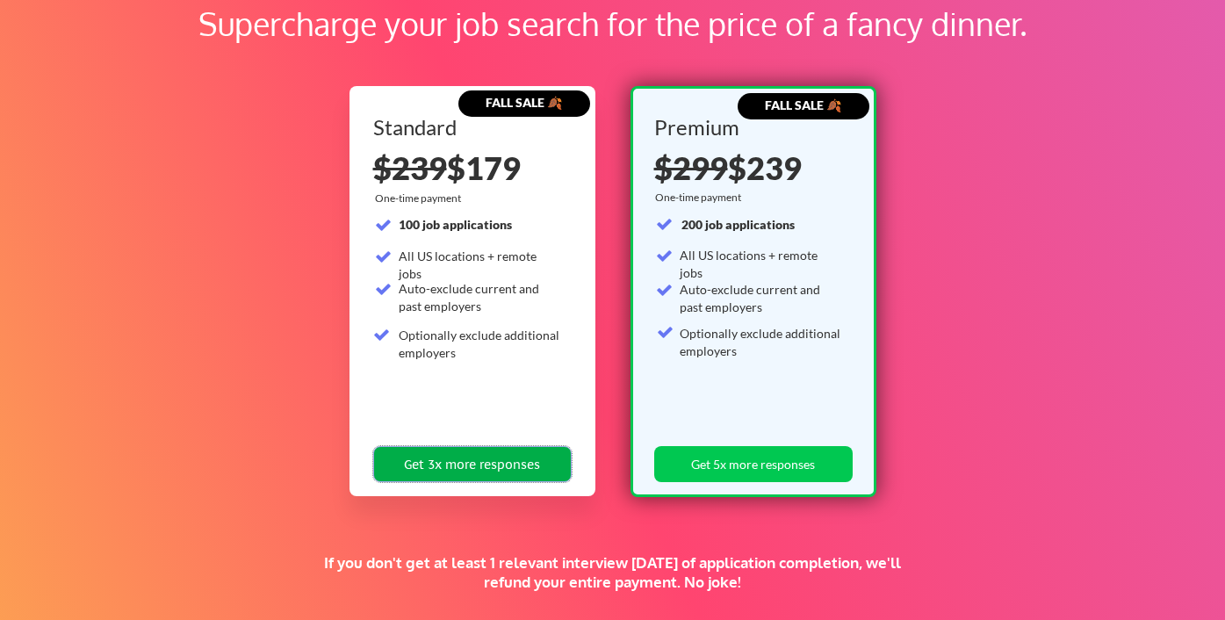
click at [525, 459] on button "Get 3x more responses" at bounding box center [472, 464] width 199 height 36
